Goal: Task Accomplishment & Management: Manage account settings

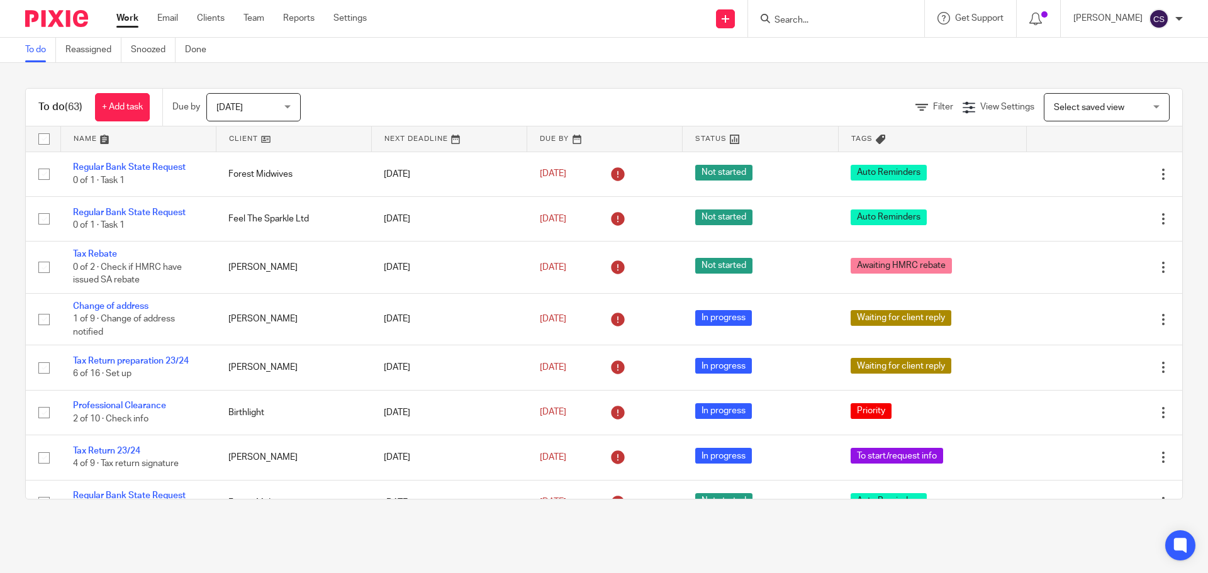
click at [802, 19] on input "Search" at bounding box center [830, 20] width 113 height 11
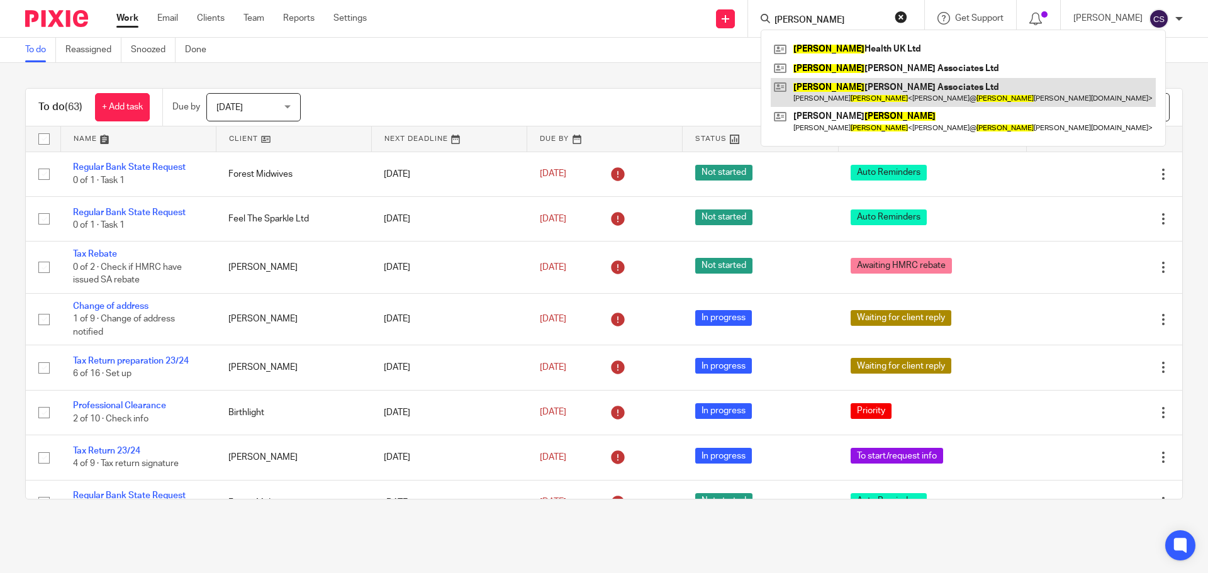
type input "palmer"
click at [853, 86] on link at bounding box center [963, 92] width 385 height 29
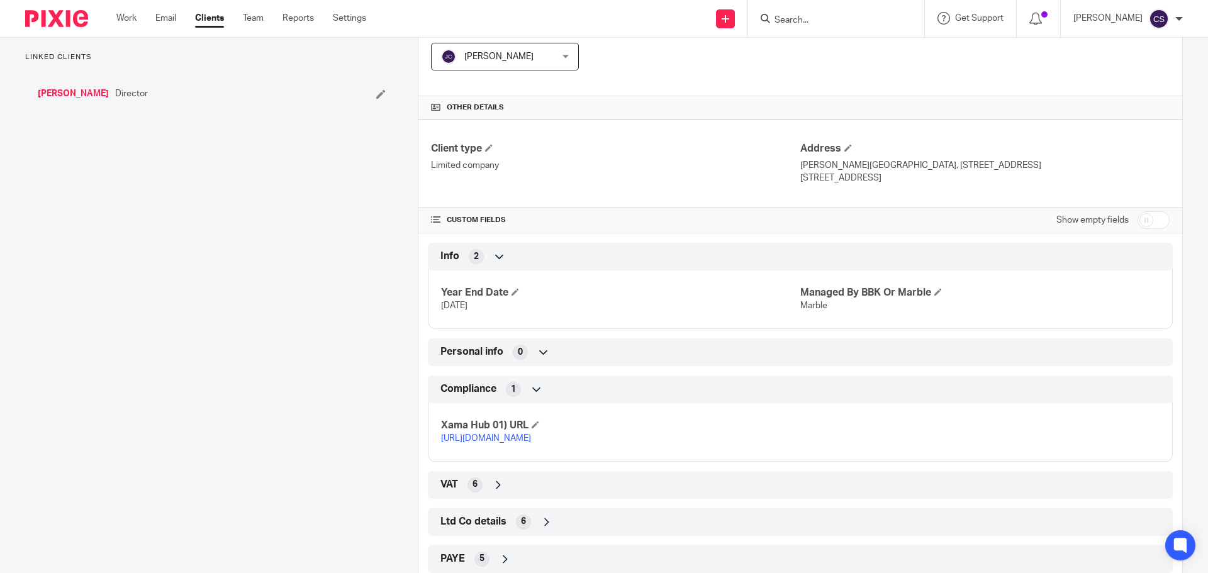
scroll to position [344, 0]
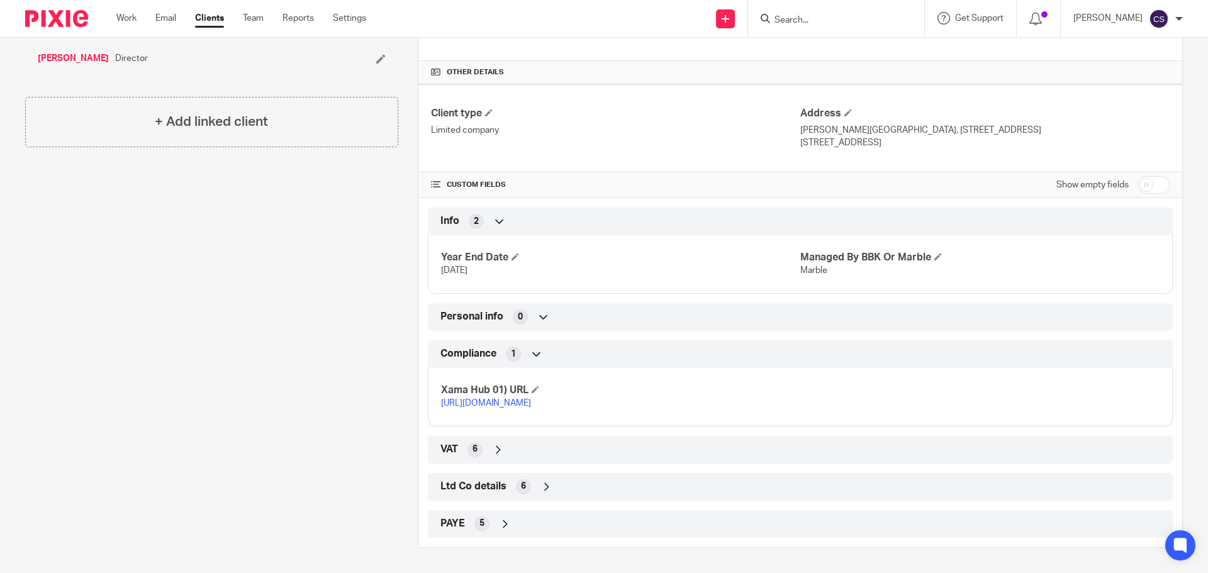
click at [494, 450] on icon at bounding box center [498, 450] width 13 height 13
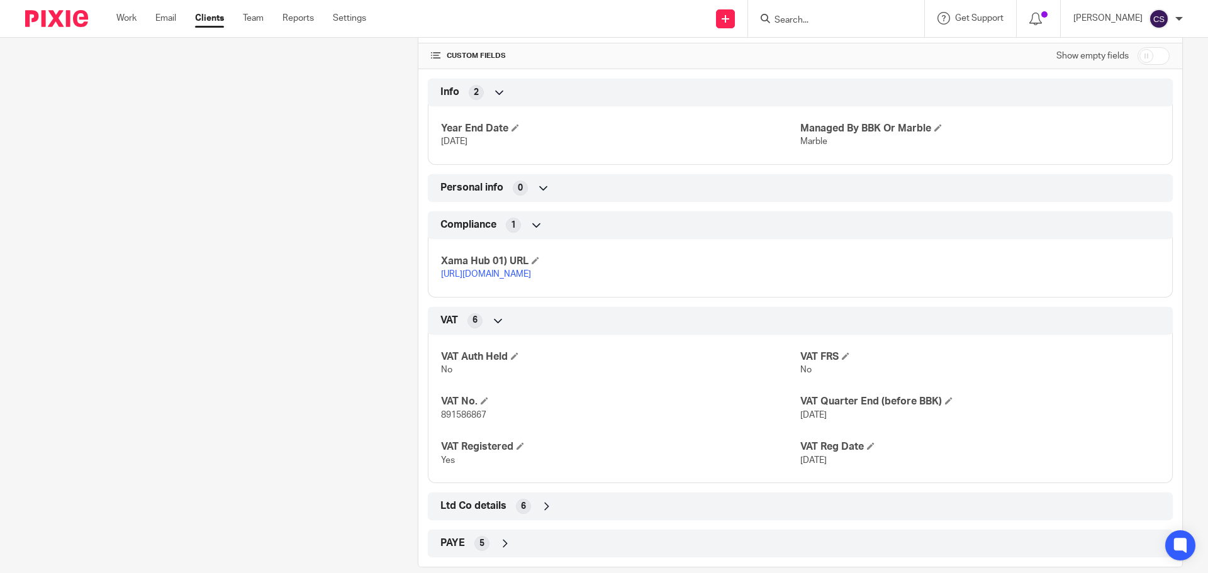
scroll to position [493, 0]
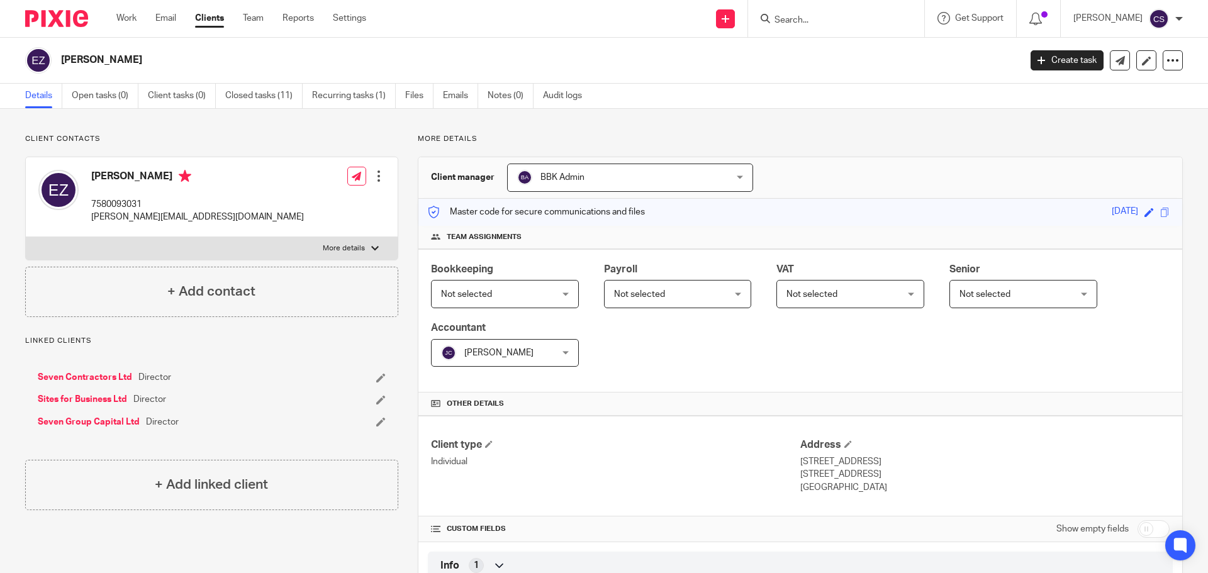
click at [817, 16] on input "Search" at bounding box center [830, 20] width 113 height 11
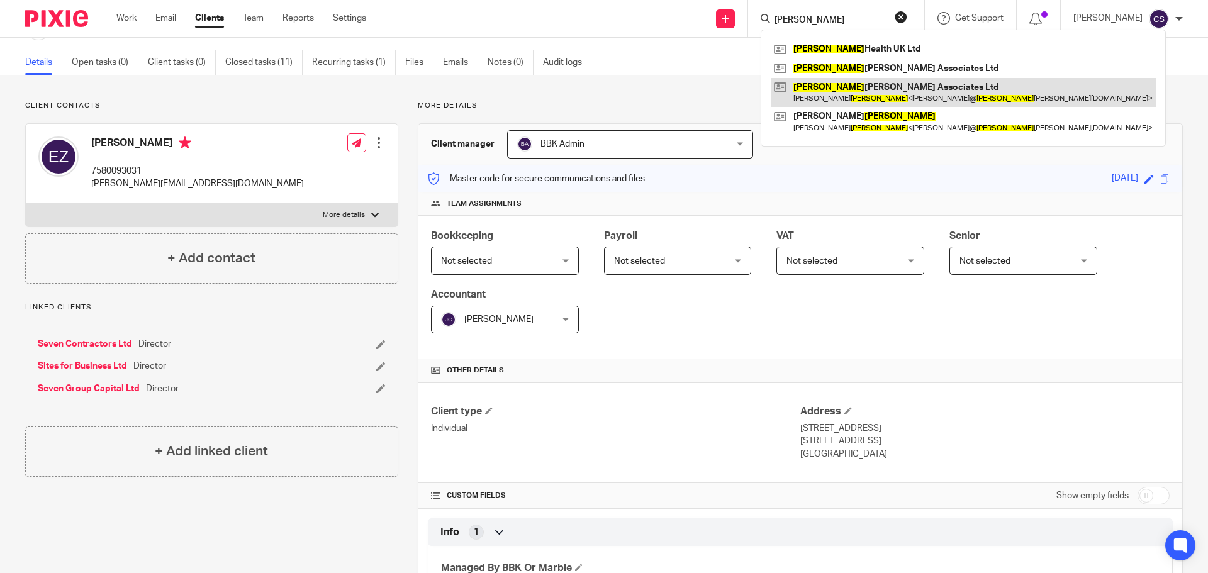
type input "[PERSON_NAME]"
click at [848, 89] on link at bounding box center [963, 92] width 385 height 29
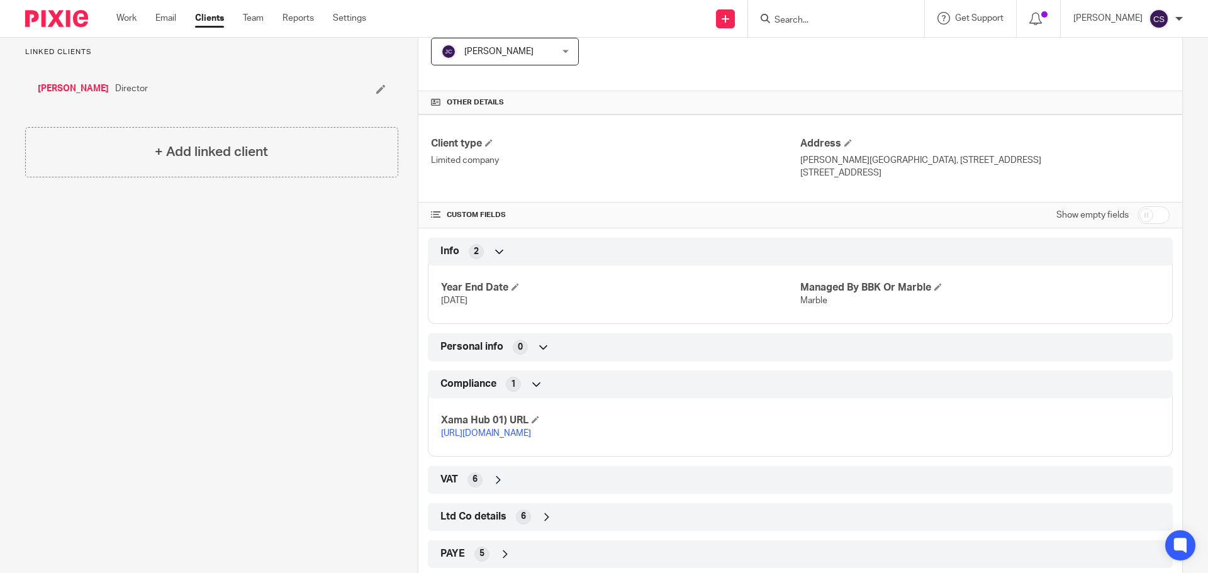
scroll to position [344, 0]
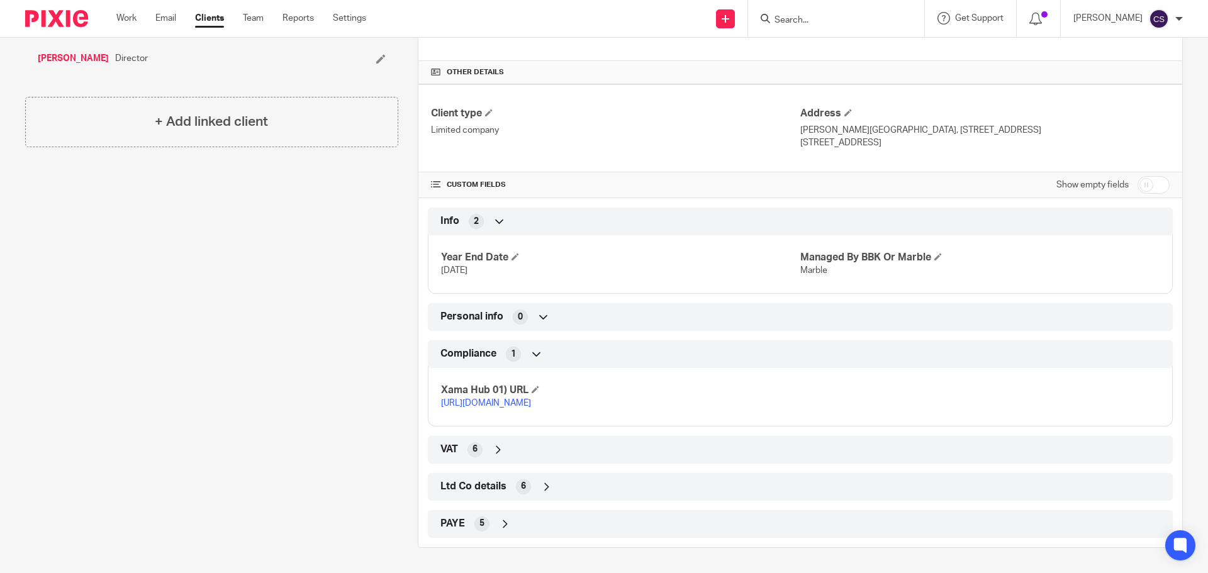
click at [493, 447] on icon at bounding box center [498, 450] width 13 height 13
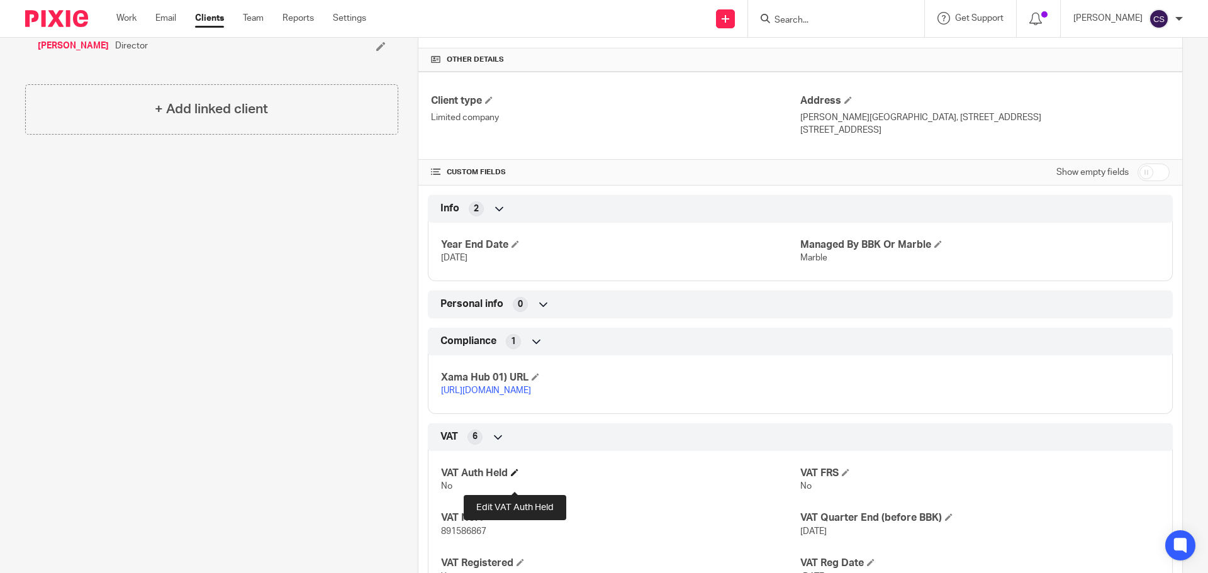
click at [515, 476] on span at bounding box center [515, 473] width 8 height 8
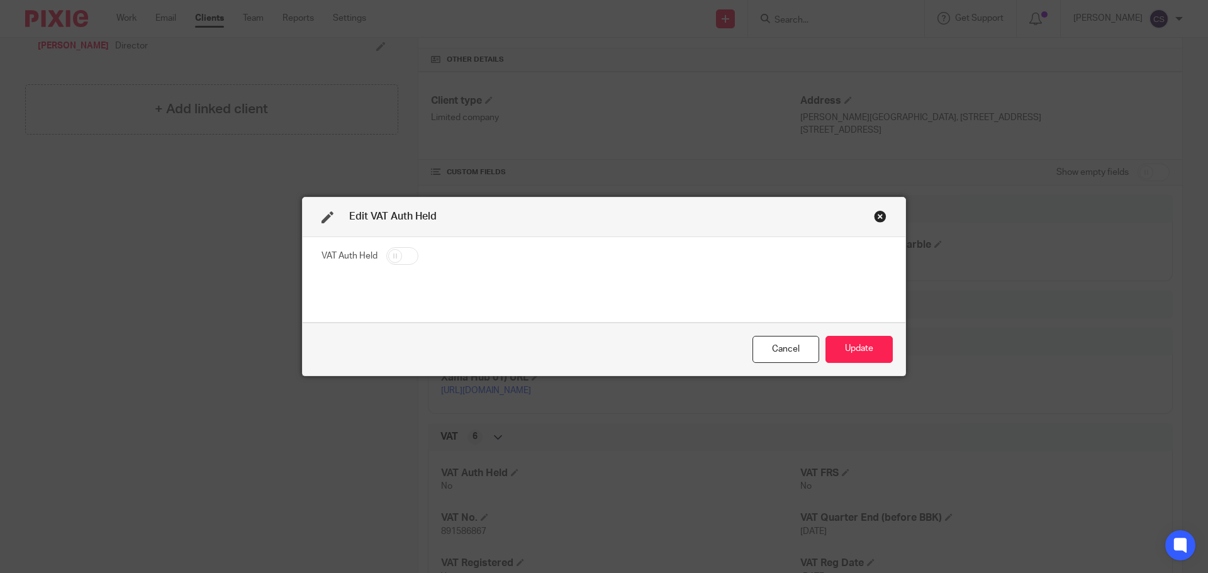
drag, startPoint x: 402, startPoint y: 257, endPoint x: 460, endPoint y: 276, distance: 60.9
click at [402, 257] on input "checkbox" at bounding box center [402, 256] width 32 height 18
checkbox input "true"
click at [856, 347] on button "Update" at bounding box center [859, 349] width 67 height 27
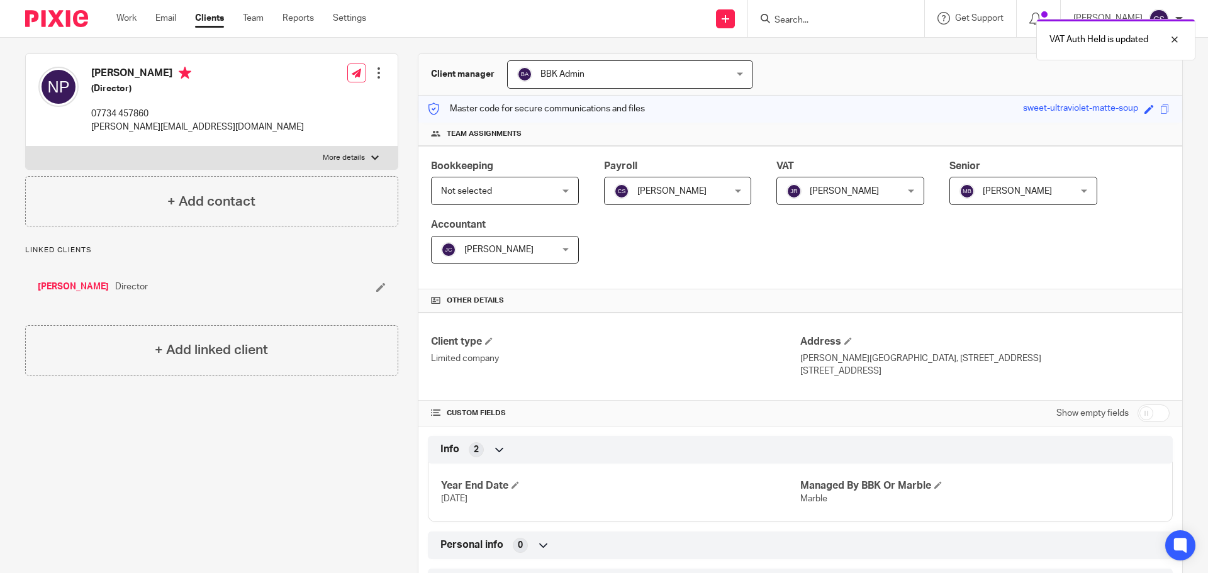
scroll to position [0, 0]
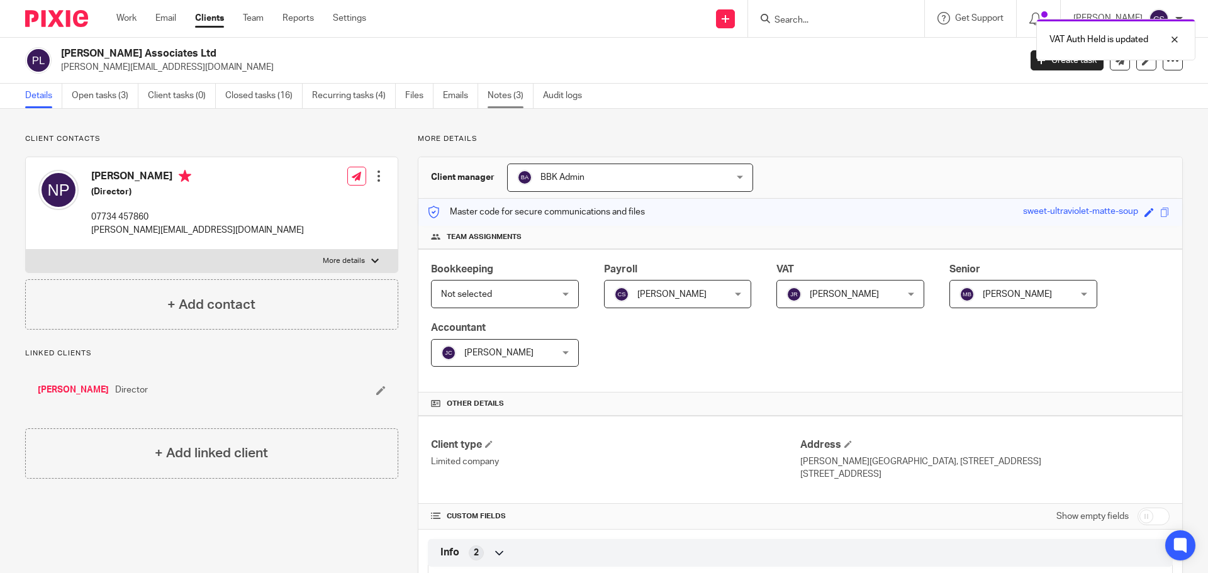
click at [503, 91] on link "Notes (3)" at bounding box center [511, 96] width 46 height 25
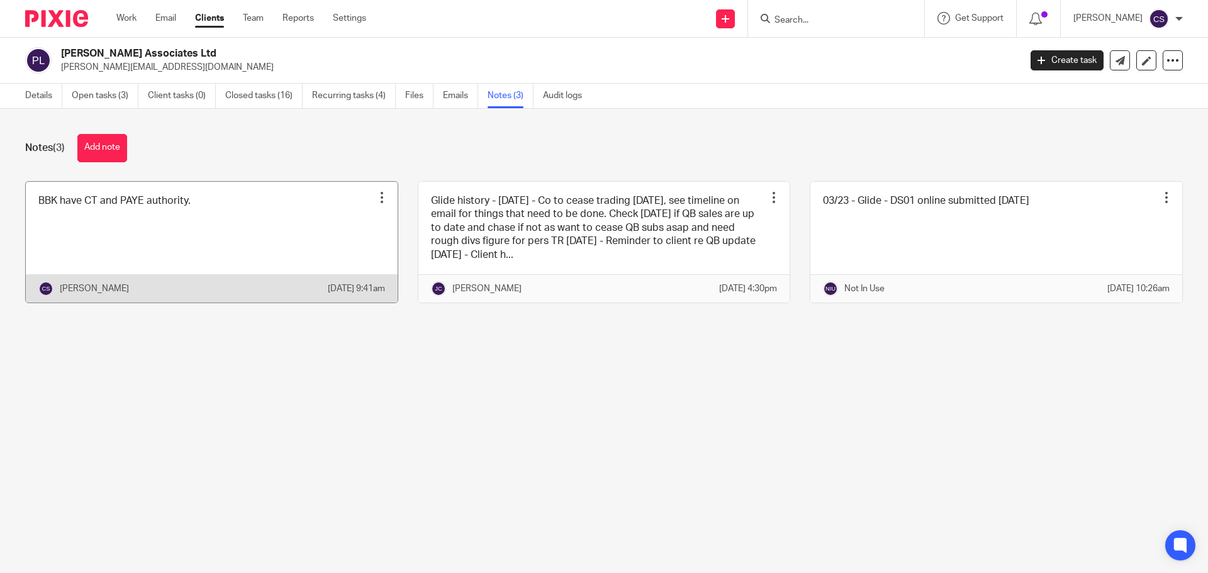
click at [376, 198] on div at bounding box center [382, 197] width 13 height 13
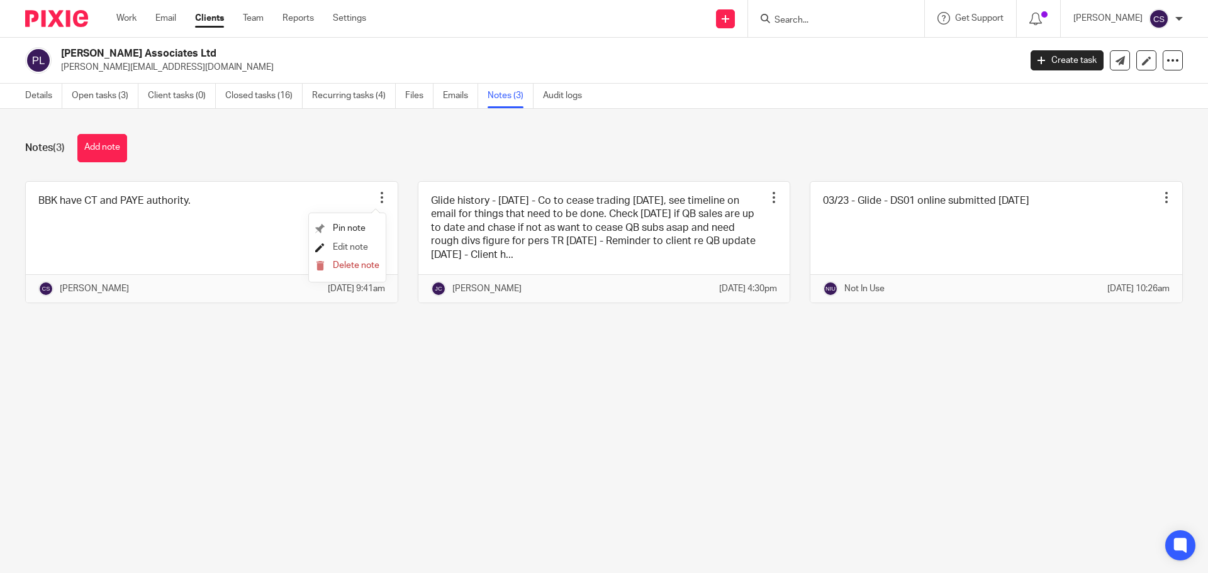
click at [349, 246] on span "Edit note" at bounding box center [350, 247] width 35 height 9
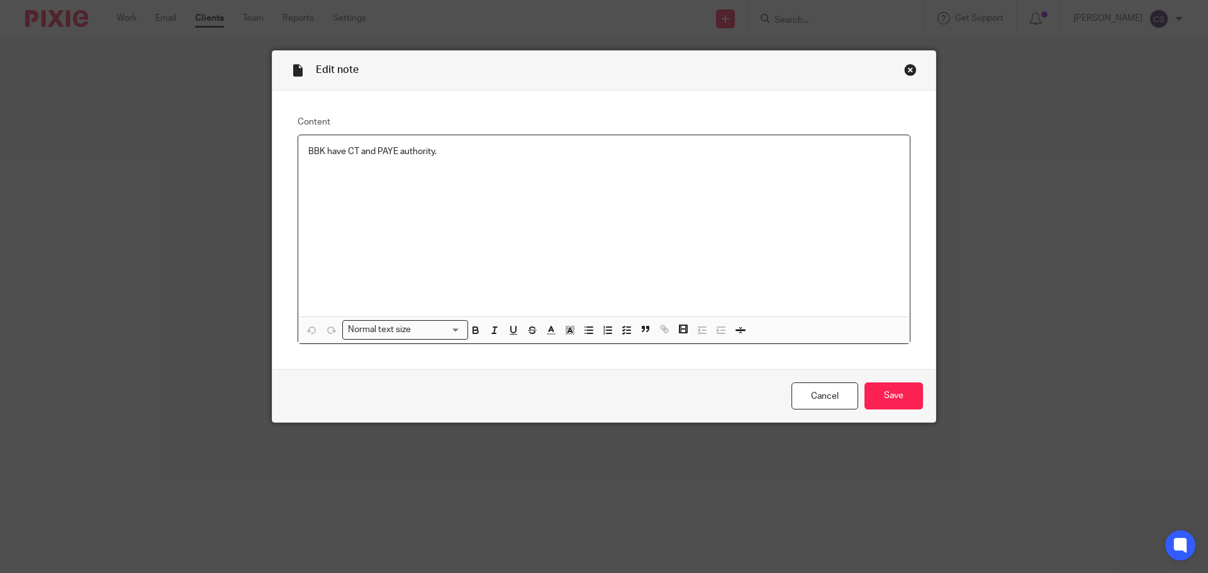
click at [416, 166] on div "BBK have CT and PAYE authority." at bounding box center [604, 225] width 612 height 181
click at [897, 398] on input "Save" at bounding box center [894, 396] width 59 height 27
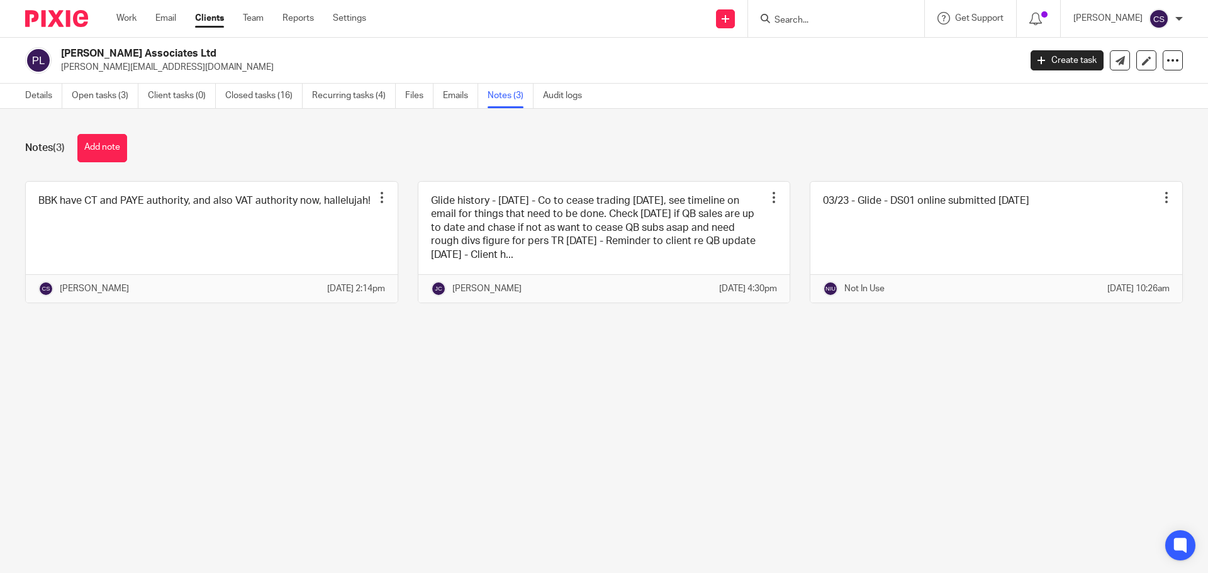
click at [804, 18] on input "Search" at bounding box center [830, 20] width 113 height 11
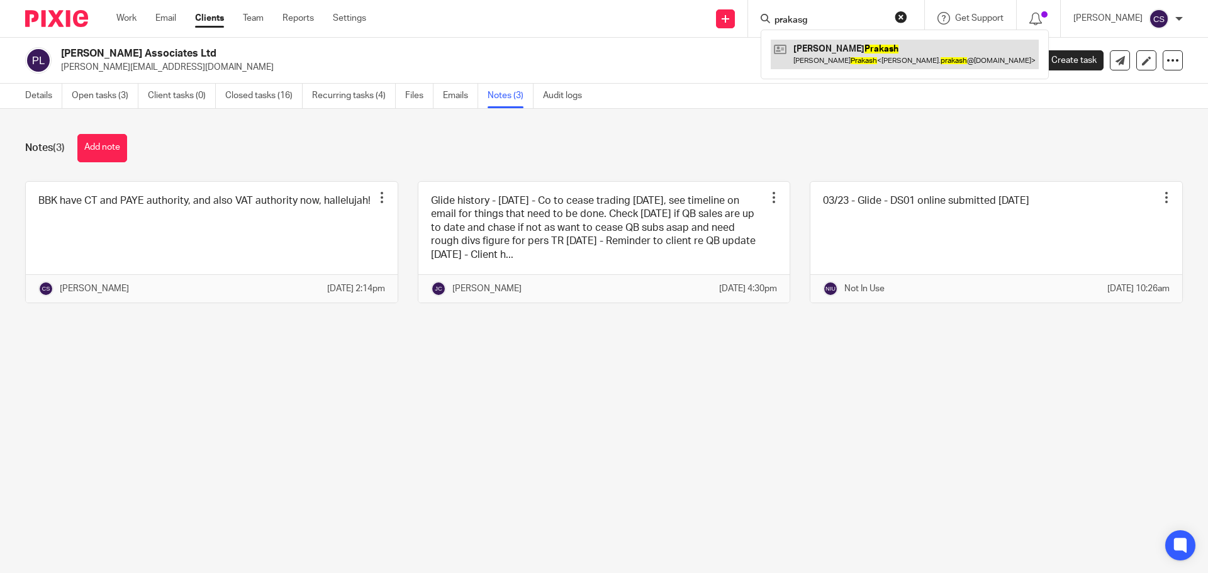
type input "prakasg"
click at [848, 50] on link at bounding box center [905, 54] width 268 height 29
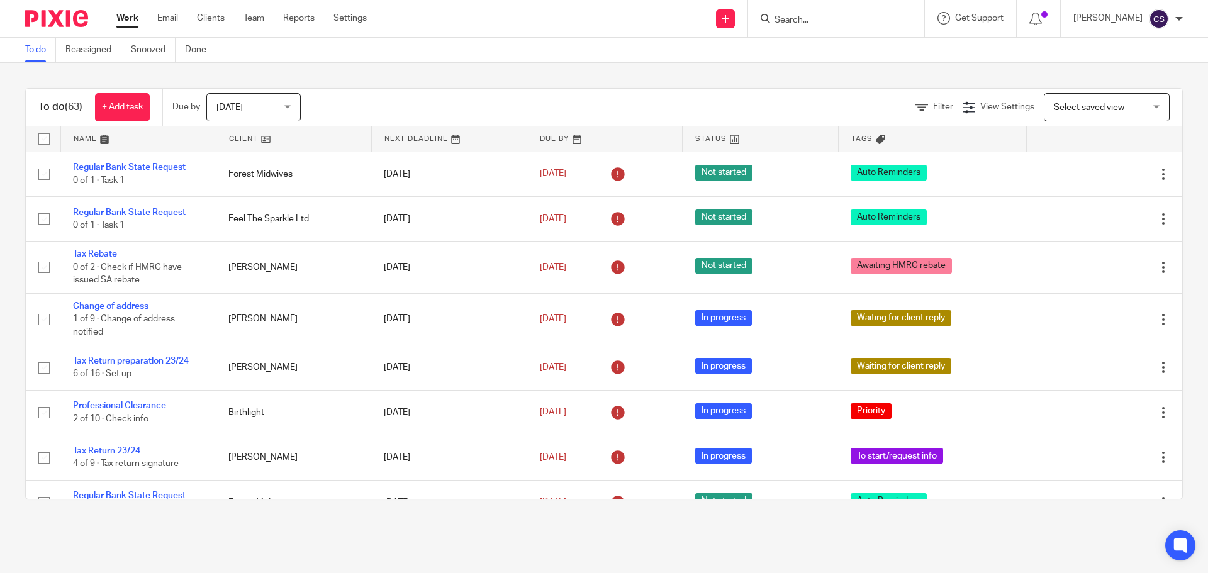
click at [806, 20] on input "Search" at bounding box center [830, 20] width 113 height 11
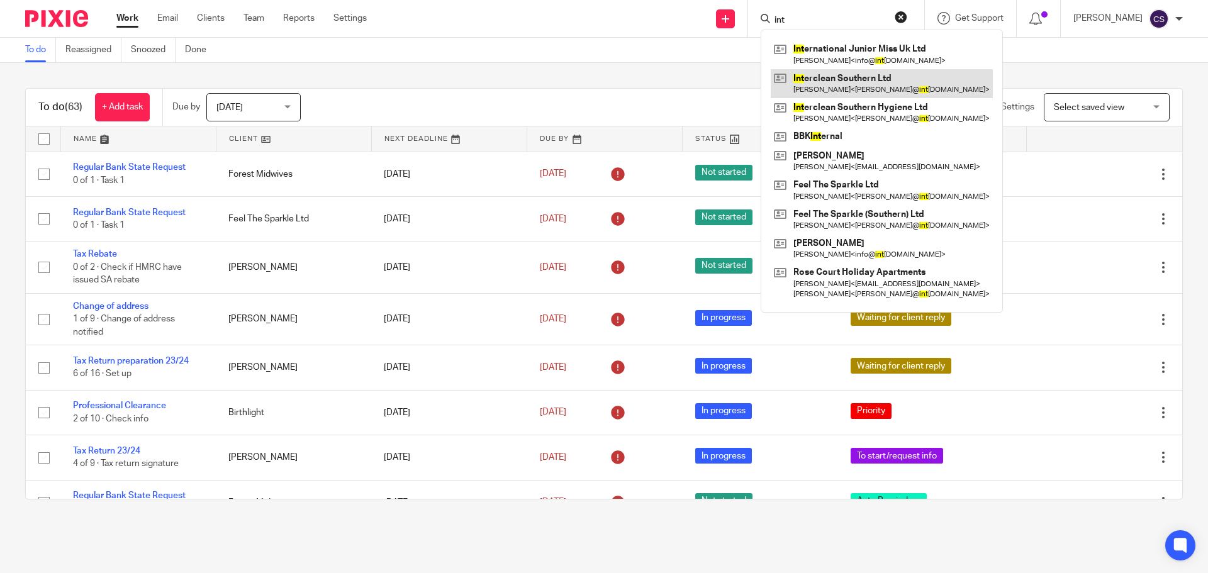
type input "int"
click at [848, 77] on link at bounding box center [882, 83] width 222 height 29
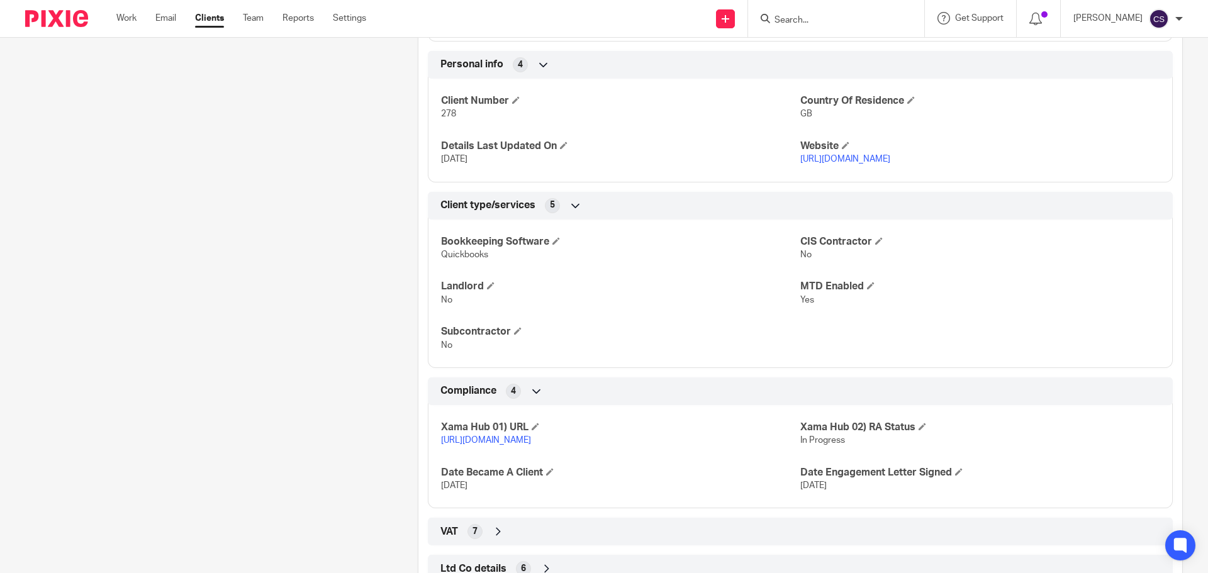
scroll to position [737, 0]
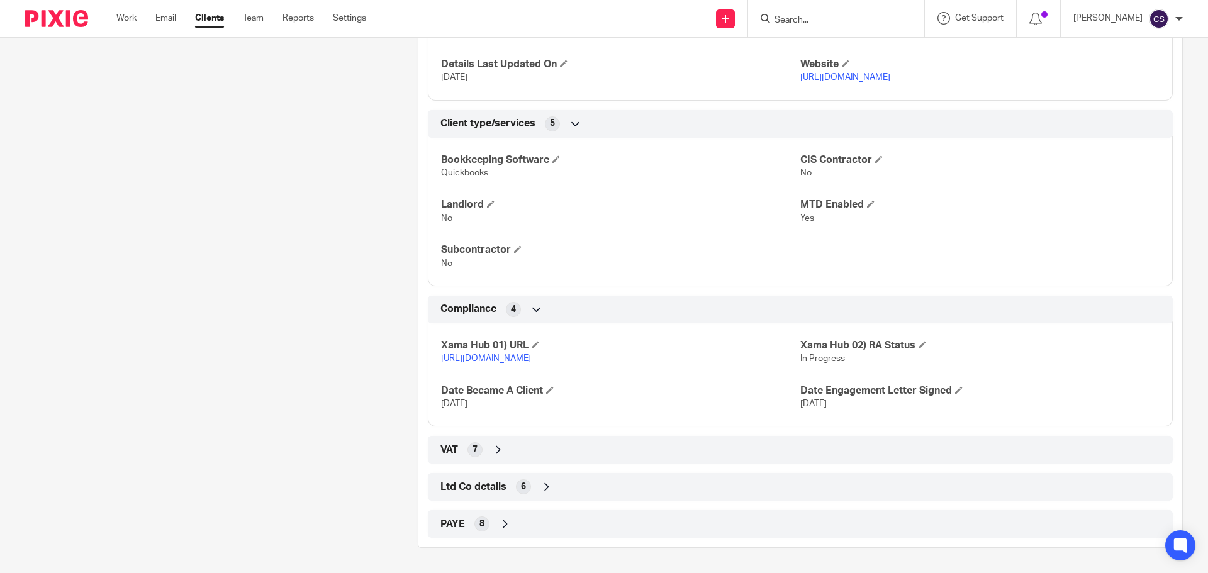
click at [503, 521] on icon at bounding box center [505, 524] width 13 height 13
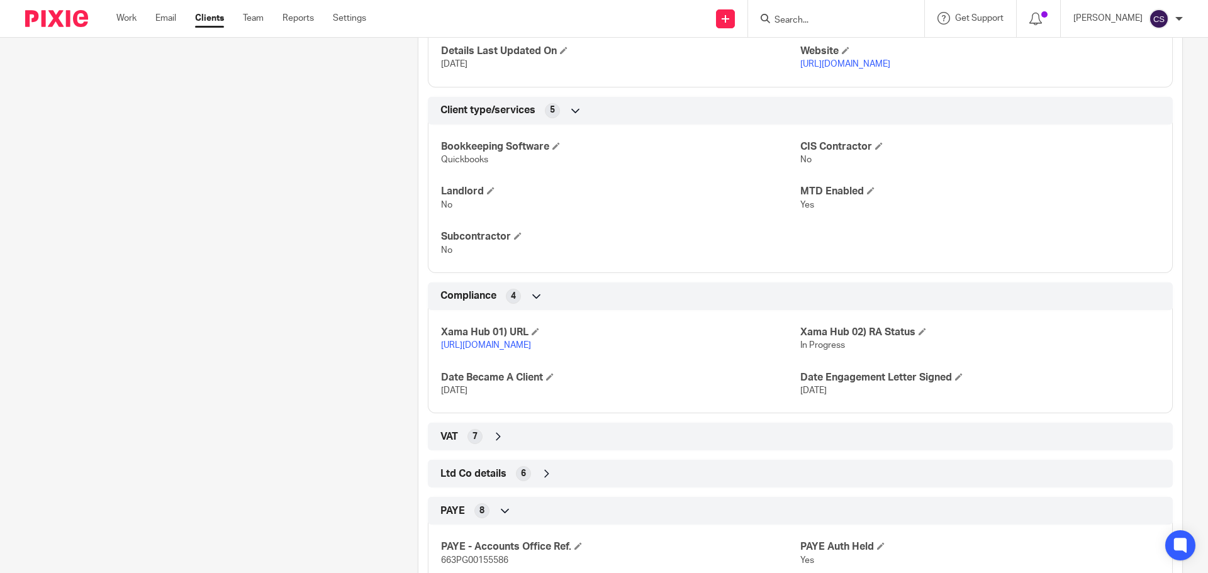
scroll to position [926, 0]
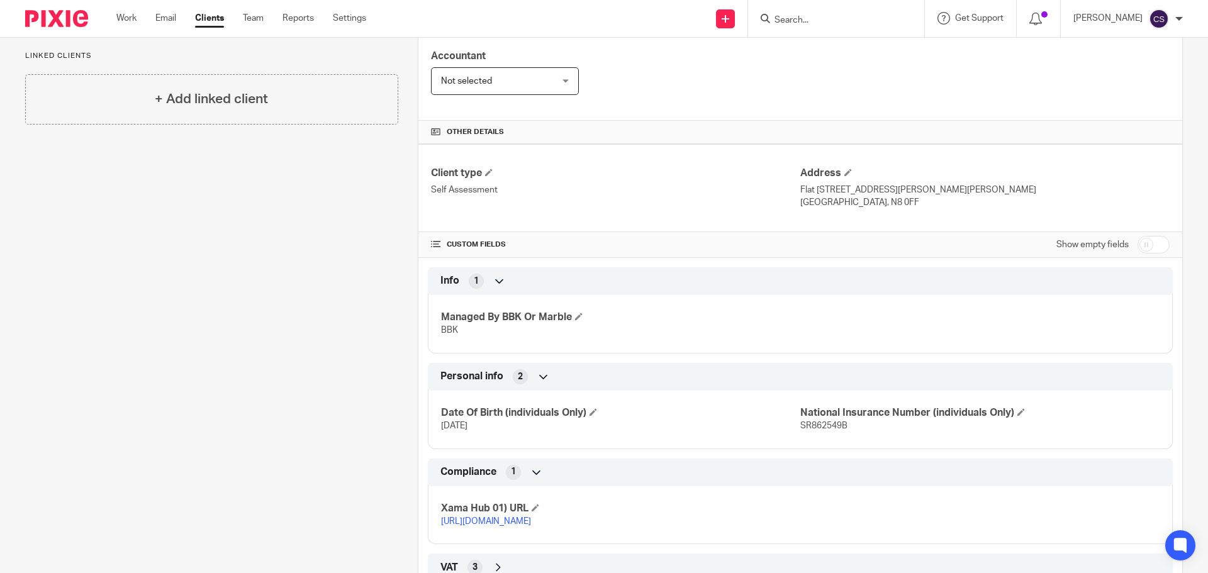
scroll to position [366, 0]
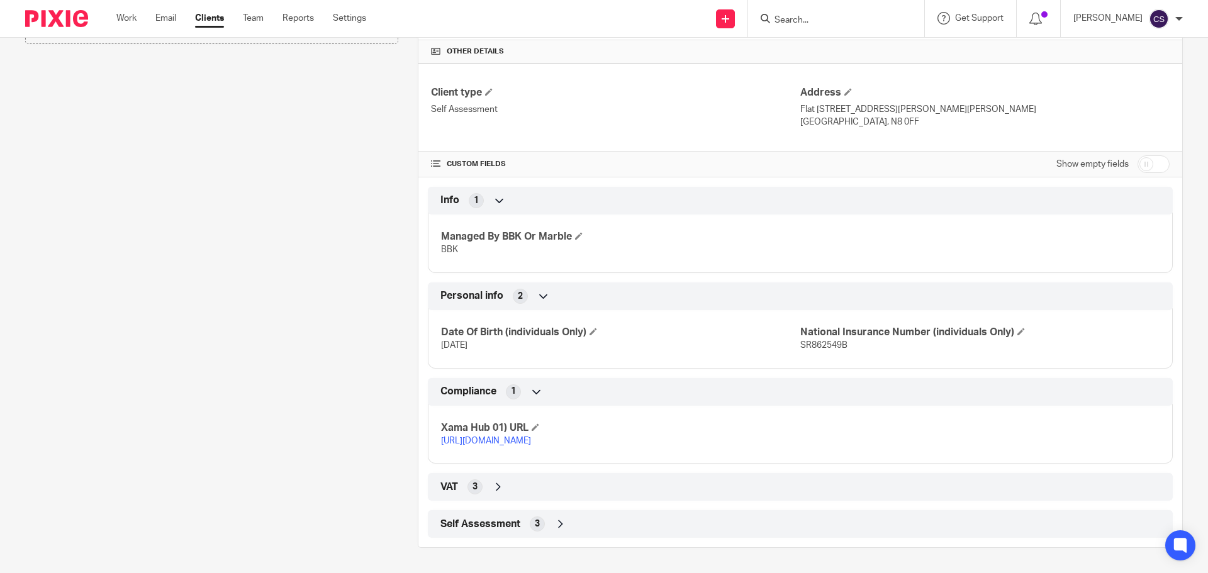
click at [558, 520] on icon at bounding box center [561, 524] width 13 height 13
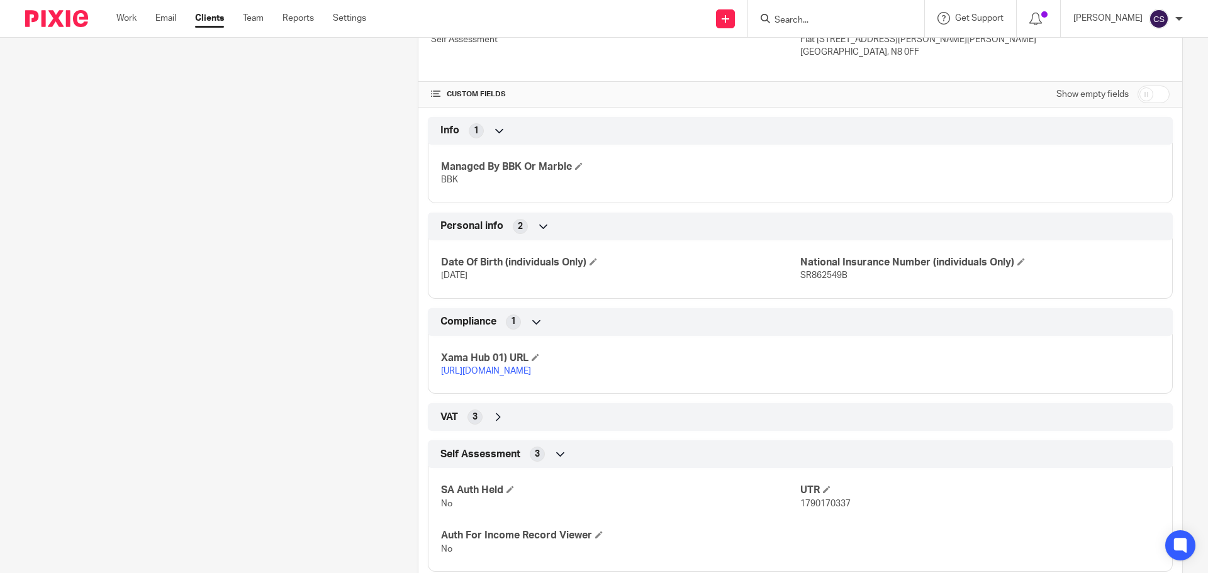
scroll to position [469, 0]
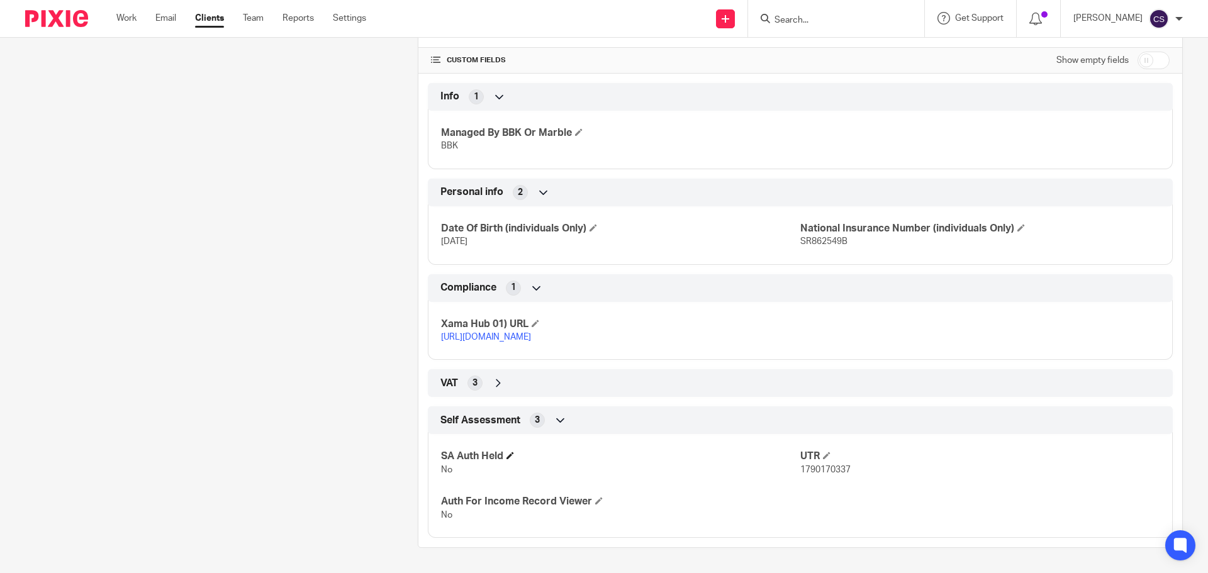
click at [505, 459] on h4 "SA Auth Held" at bounding box center [620, 456] width 359 height 13
click at [509, 453] on span at bounding box center [511, 456] width 8 height 8
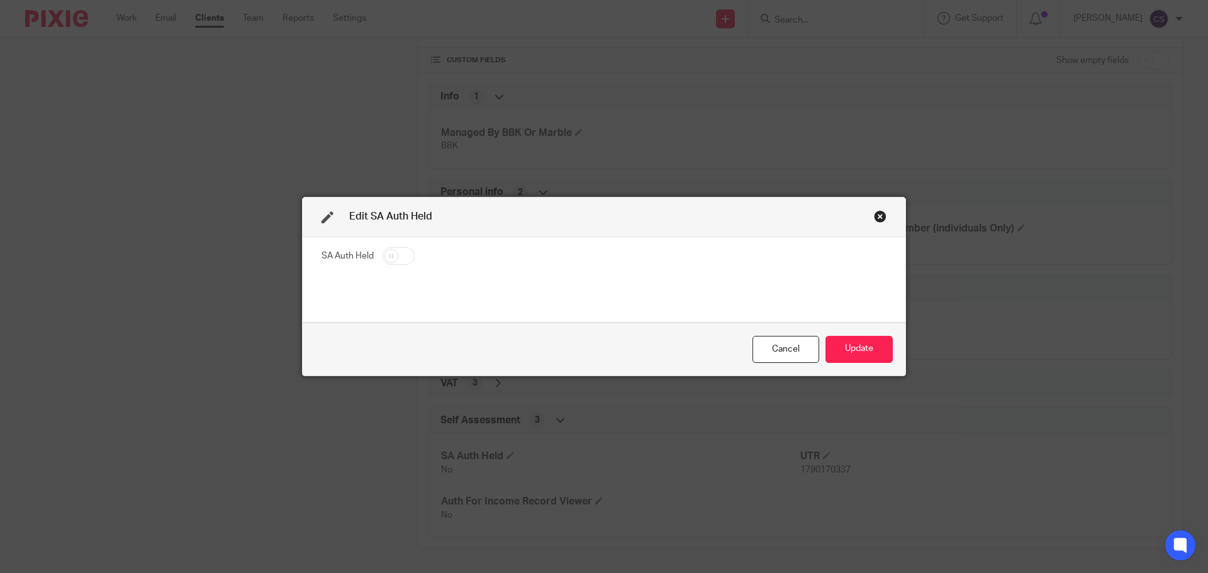
click at [400, 260] on input "checkbox" at bounding box center [399, 256] width 32 height 18
checkbox input "true"
click at [869, 346] on button "Update" at bounding box center [859, 349] width 67 height 27
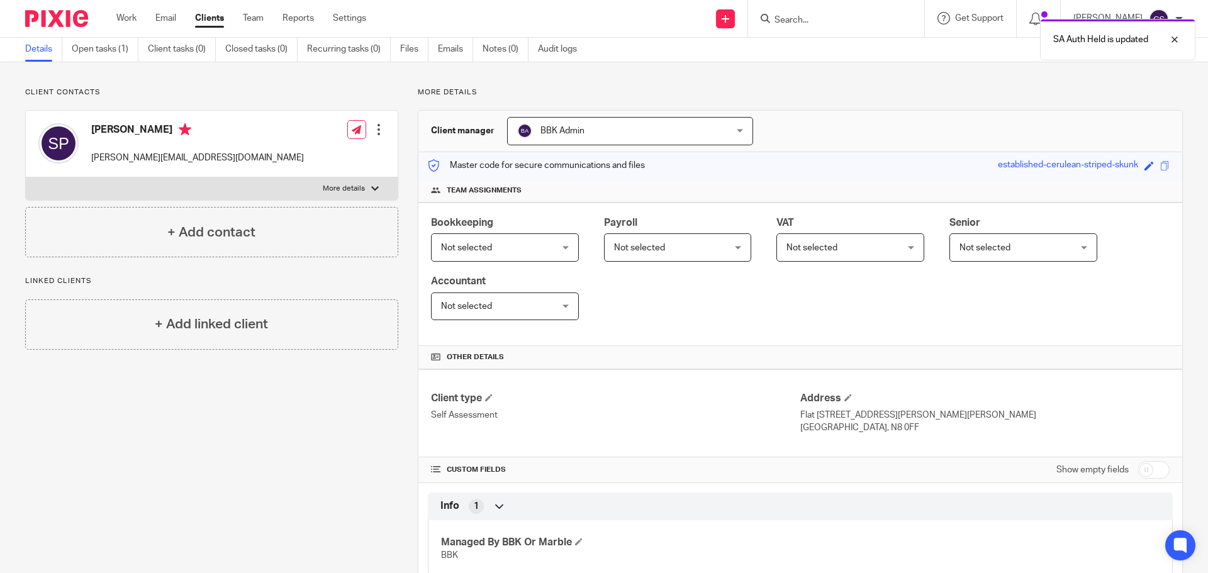
scroll to position [0, 0]
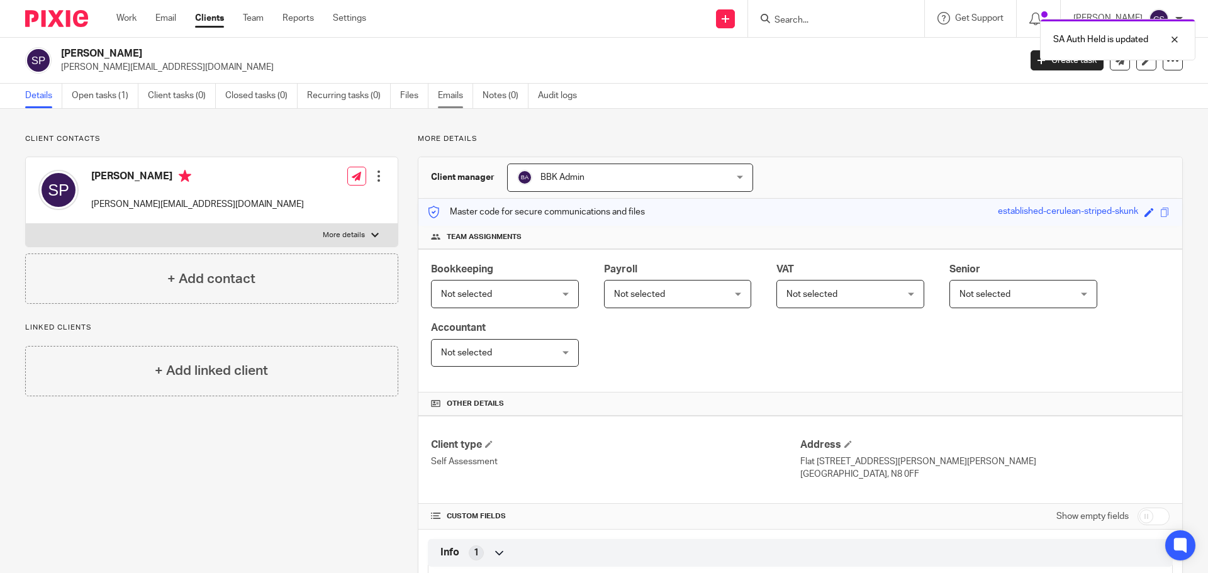
drag, startPoint x: 497, startPoint y: 94, endPoint x: 470, endPoint y: 99, distance: 27.5
click at [497, 94] on link "Notes (0)" at bounding box center [506, 96] width 46 height 25
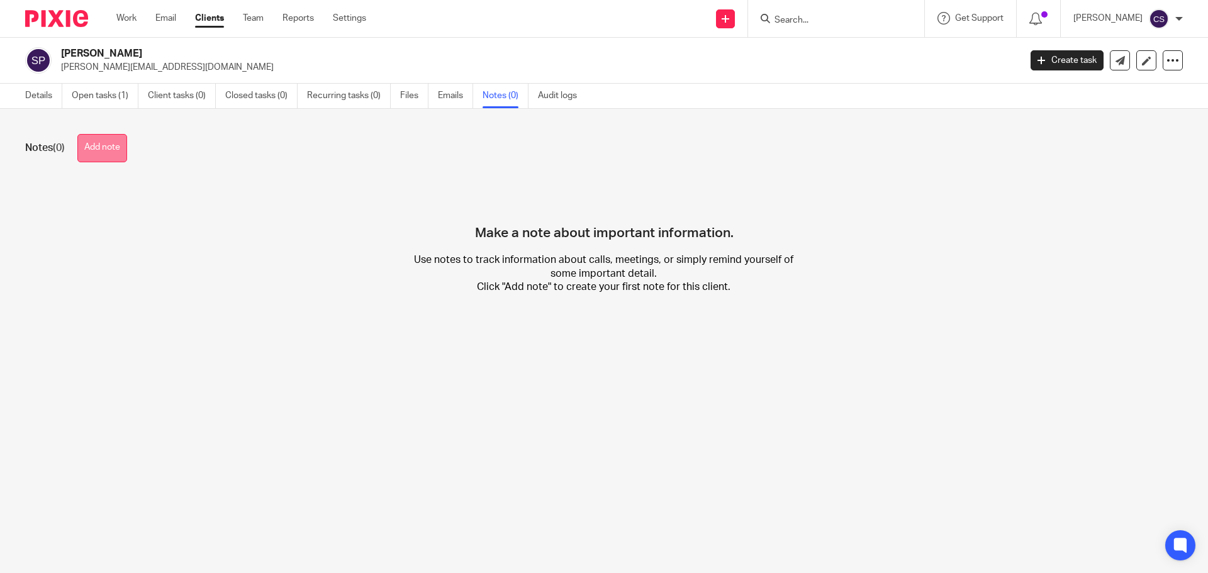
click at [106, 148] on button "Add note" at bounding box center [102, 148] width 50 height 28
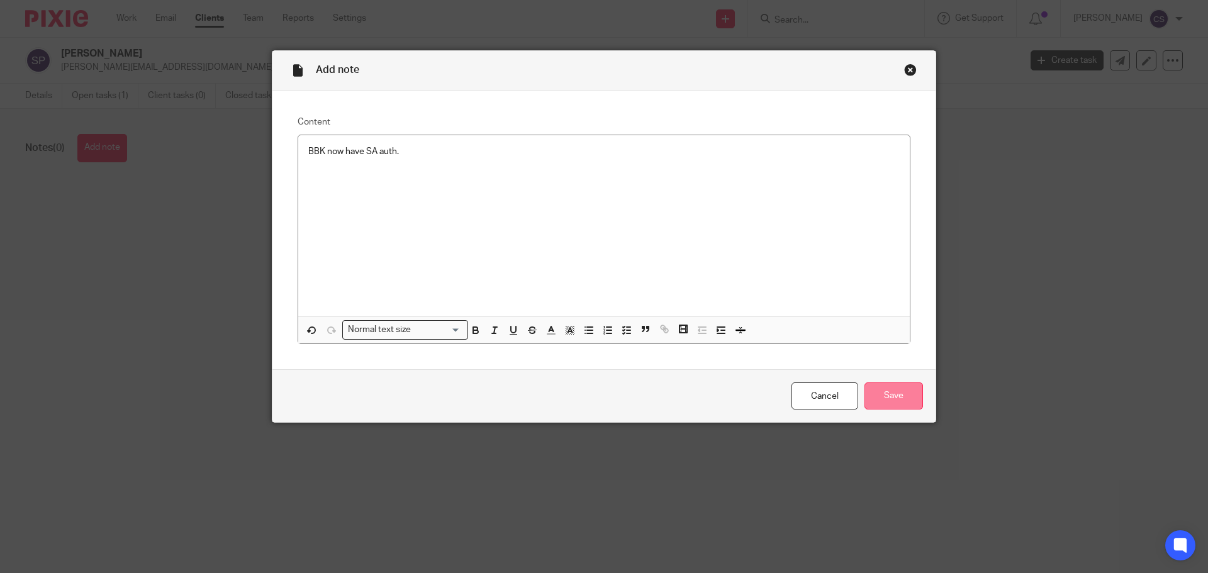
click at [908, 400] on input "Save" at bounding box center [894, 396] width 59 height 27
